Goal: Information Seeking & Learning: Learn about a topic

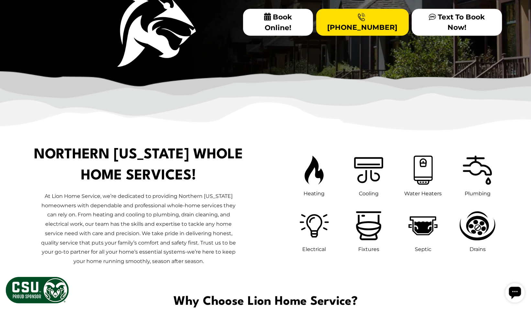
scroll to position [211, 0]
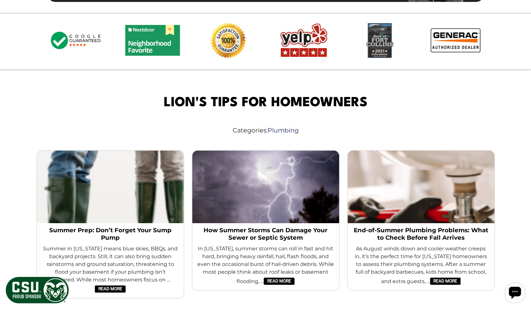
scroll to position [1568, 0]
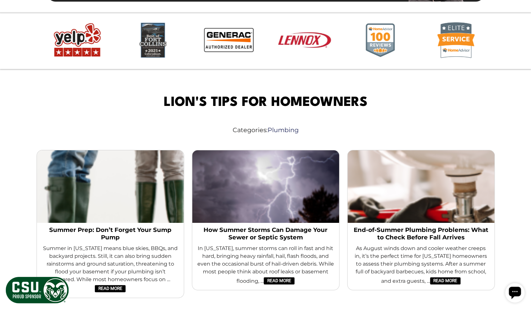
click at [446, 226] on link "End-of-Summer Plumbing Problems: What to Check Before Fall Arrives" at bounding box center [421, 234] width 137 height 16
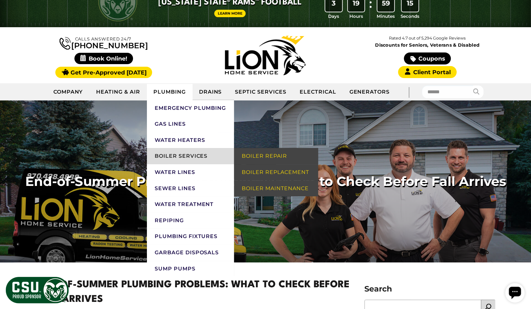
scroll to position [17, 0]
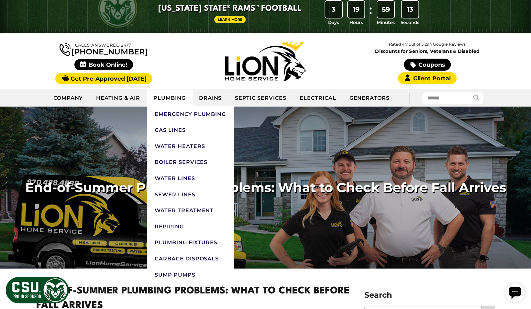
click at [175, 95] on link "Plumbing" at bounding box center [170, 98] width 46 height 16
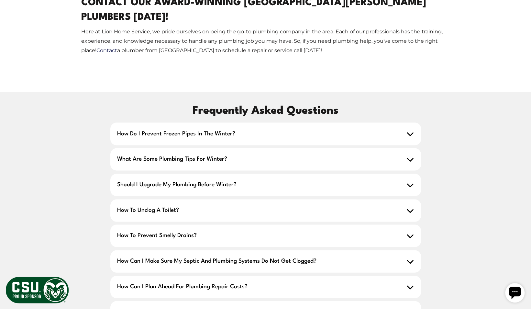
scroll to position [2345, 0]
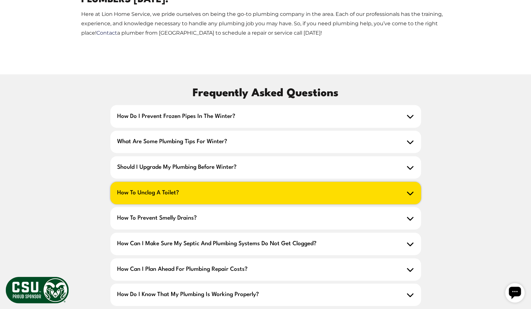
click at [299, 182] on h2 "How to unclog a toilet?" at bounding box center [265, 193] width 311 height 22
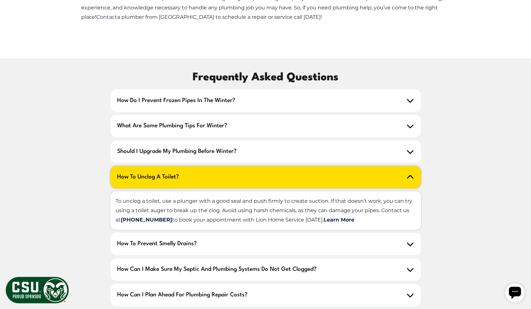
scroll to position [2361, 0]
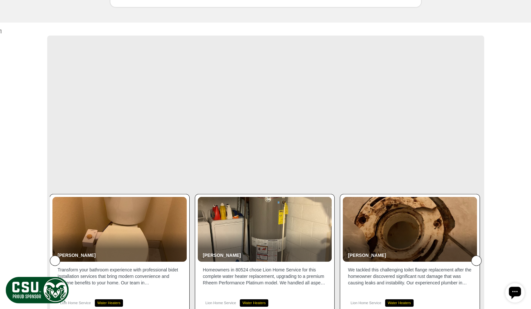
scroll to position [2787, 0]
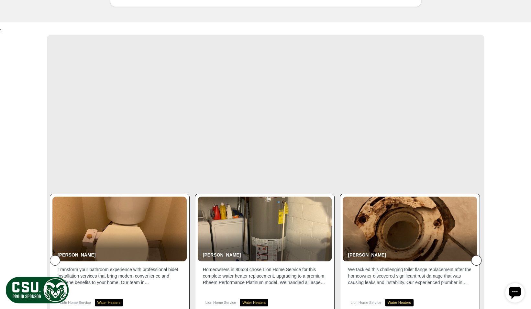
click at [442, 266] on p "We tackled this challenging toilet flange replacement after the homeowner disco…" at bounding box center [410, 275] width 124 height 19
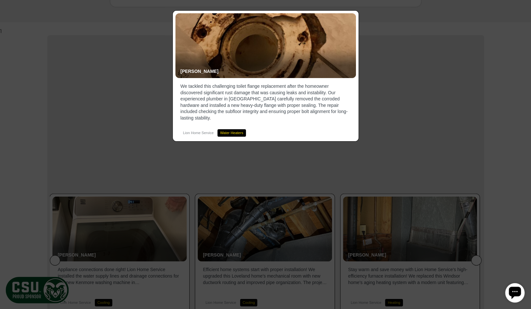
click at [520, 11] on icon at bounding box center [520, 11] width 0 height 0
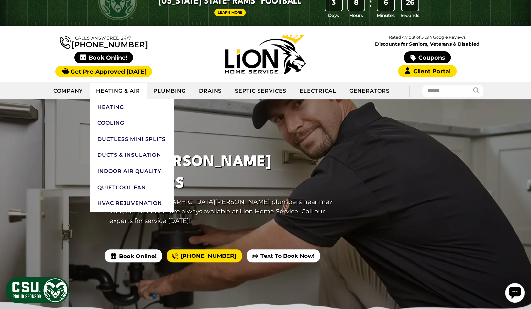
scroll to position [24, 0]
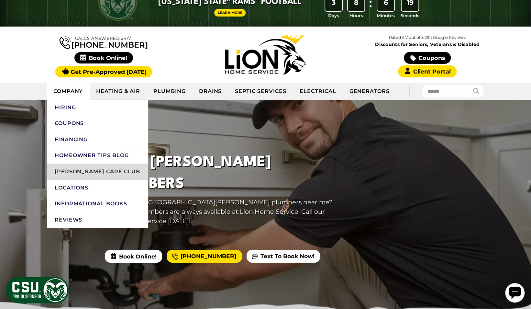
click at [89, 178] on link "[PERSON_NAME] Care Club" at bounding box center [97, 171] width 101 height 16
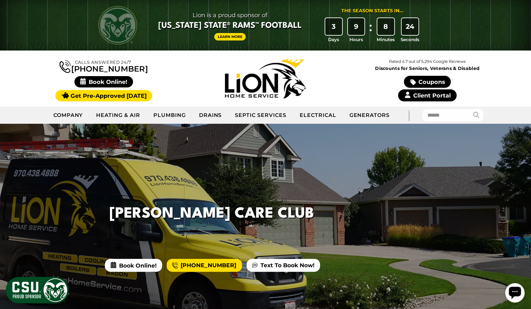
click at [415, 93] on link "Client Portal" at bounding box center [427, 95] width 58 height 12
click at [454, 109] on input "text" at bounding box center [447, 115] width 51 height 13
click at [454, 109] on input "*" at bounding box center [447, 115] width 51 height 13
type input "******"
click at [473, 109] on button "submit" at bounding box center [478, 115] width 11 height 13
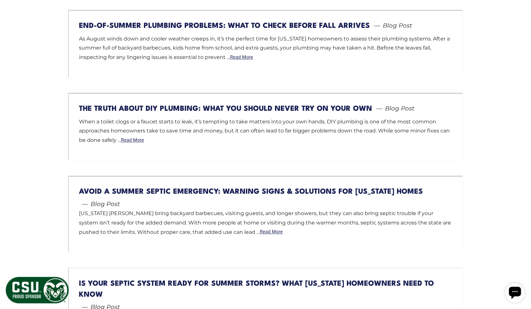
scroll to position [533, 0]
click at [128, 139] on link "Read More" at bounding box center [132, 140] width 23 height 5
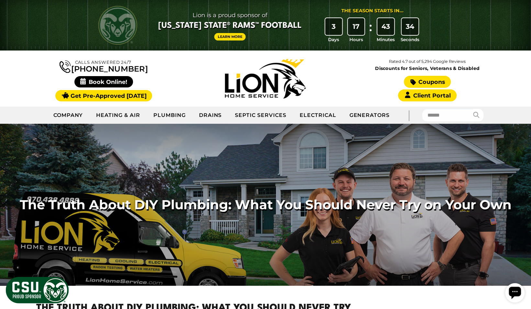
click at [442, 84] on link "Coupons" at bounding box center [427, 82] width 47 height 12
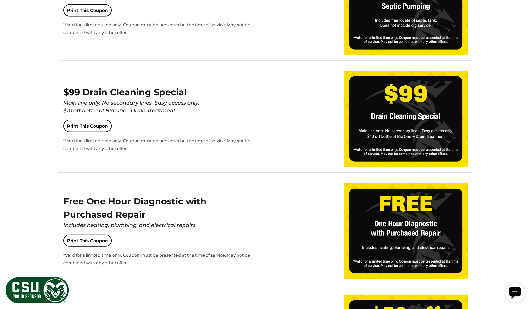
scroll to position [934, 0]
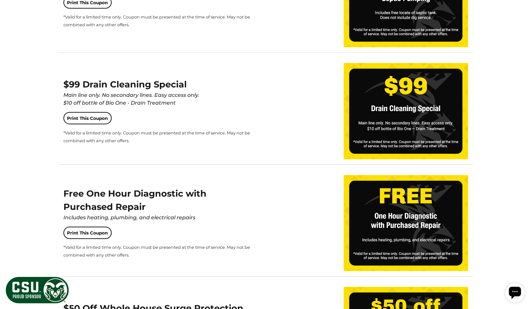
click at [260, 253] on div "Free One Hour Diagnostic with Purchased Repair Includes heating, plumbing, and …" at bounding box center [265, 223] width 415 height 106
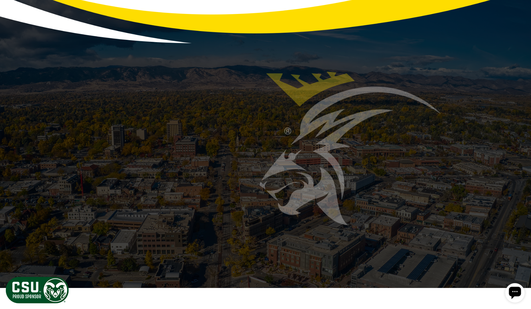
scroll to position [1361, 0]
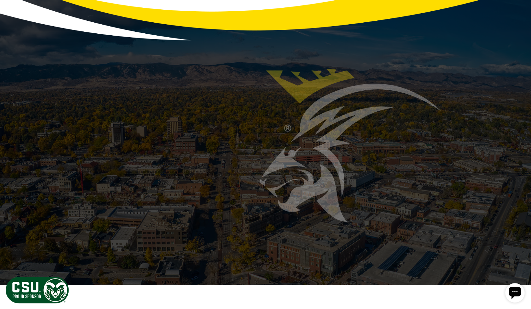
click at [120, 182] on link "Read More" at bounding box center [110, 180] width 30 height 7
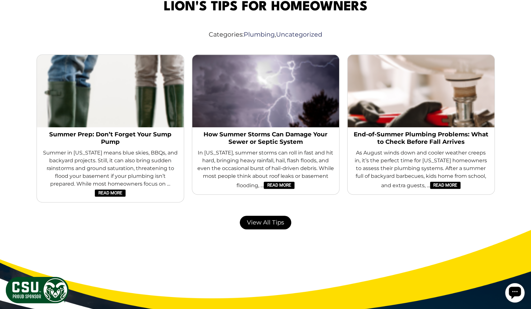
scroll to position [1761, 0]
